Goal: Complete application form

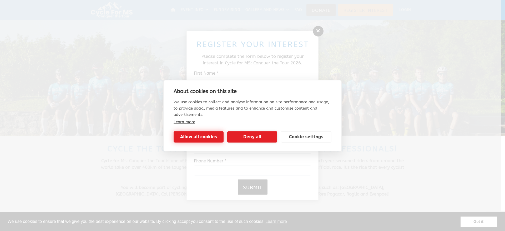
click at [206, 137] on button "Allow all cookies" at bounding box center [198, 136] width 50 height 11
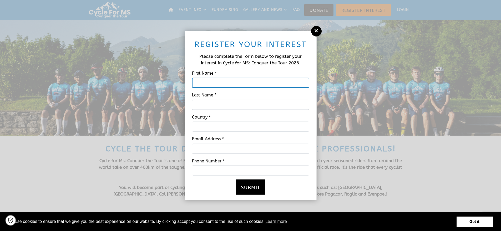
click at [212, 84] on input "First Name *" at bounding box center [250, 83] width 117 height 10
type input "[PERSON_NAME]"
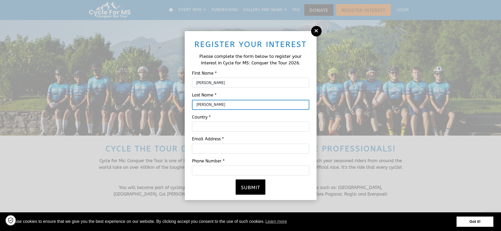
type input "[PERSON_NAME]"
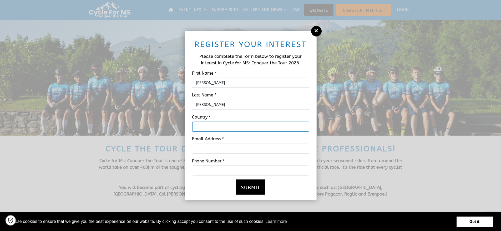
click at [209, 128] on input "Country *" at bounding box center [250, 127] width 117 height 10
type input "UK"
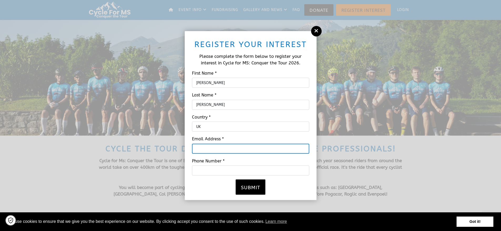
click at [206, 149] on input "Email Address *" at bounding box center [250, 148] width 117 height 10
type input "[PERSON_NAME][EMAIL_ADDRESS][DOMAIN_NAME]"
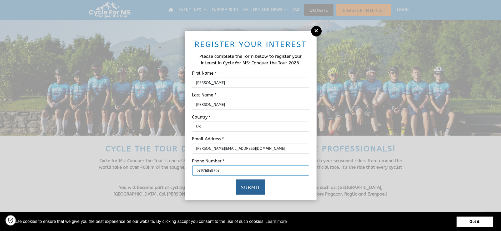
type input "07976849707"
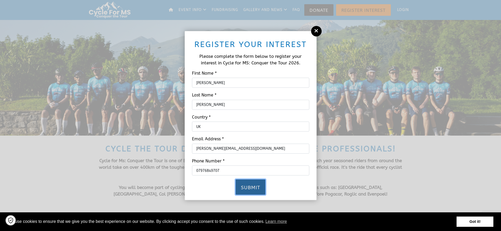
click at [248, 187] on button "Submit" at bounding box center [250, 186] width 30 height 15
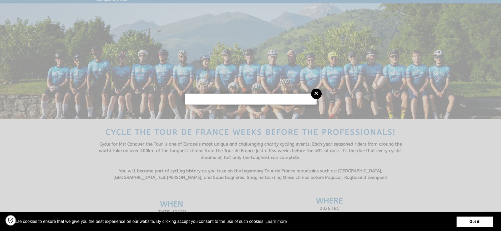
scroll to position [20, 0]
